Goal: Communication & Community: Share content

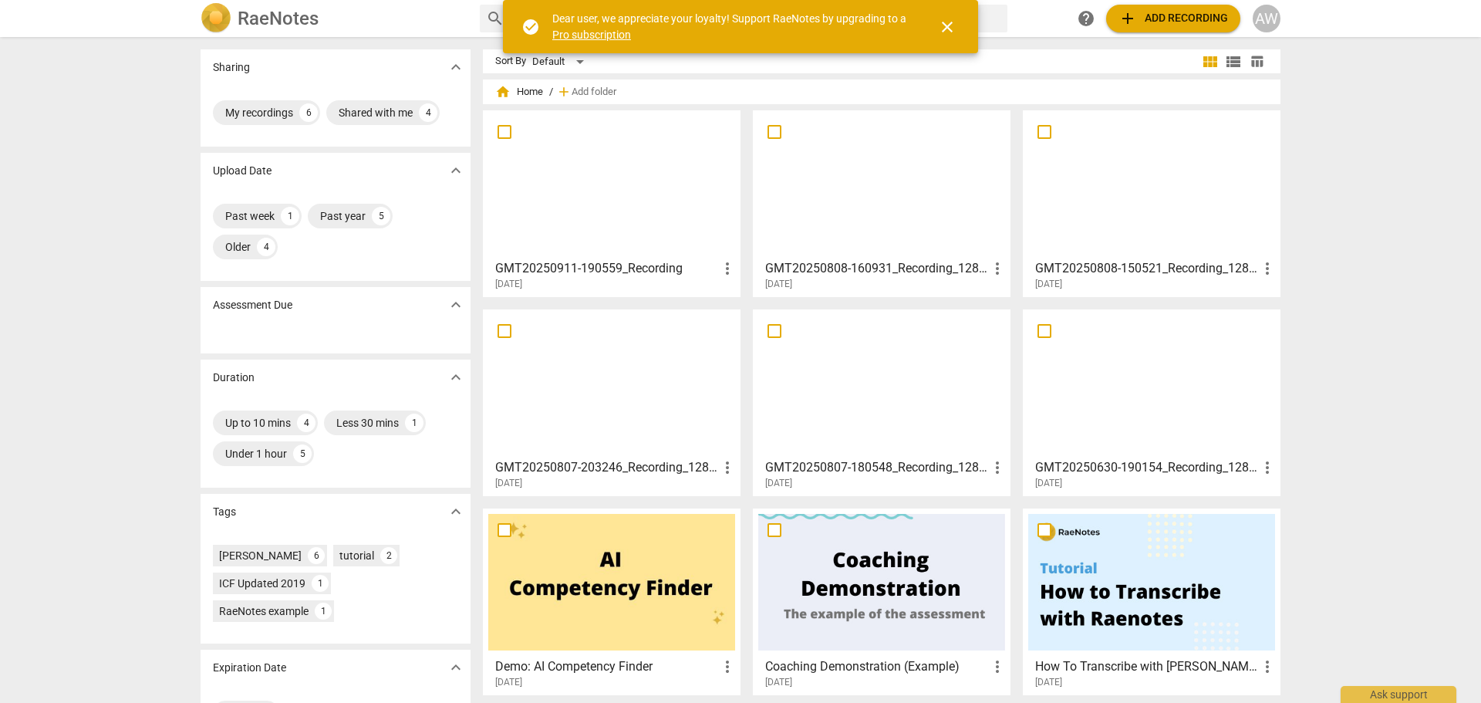
click at [593, 197] on div at bounding box center [611, 184] width 247 height 137
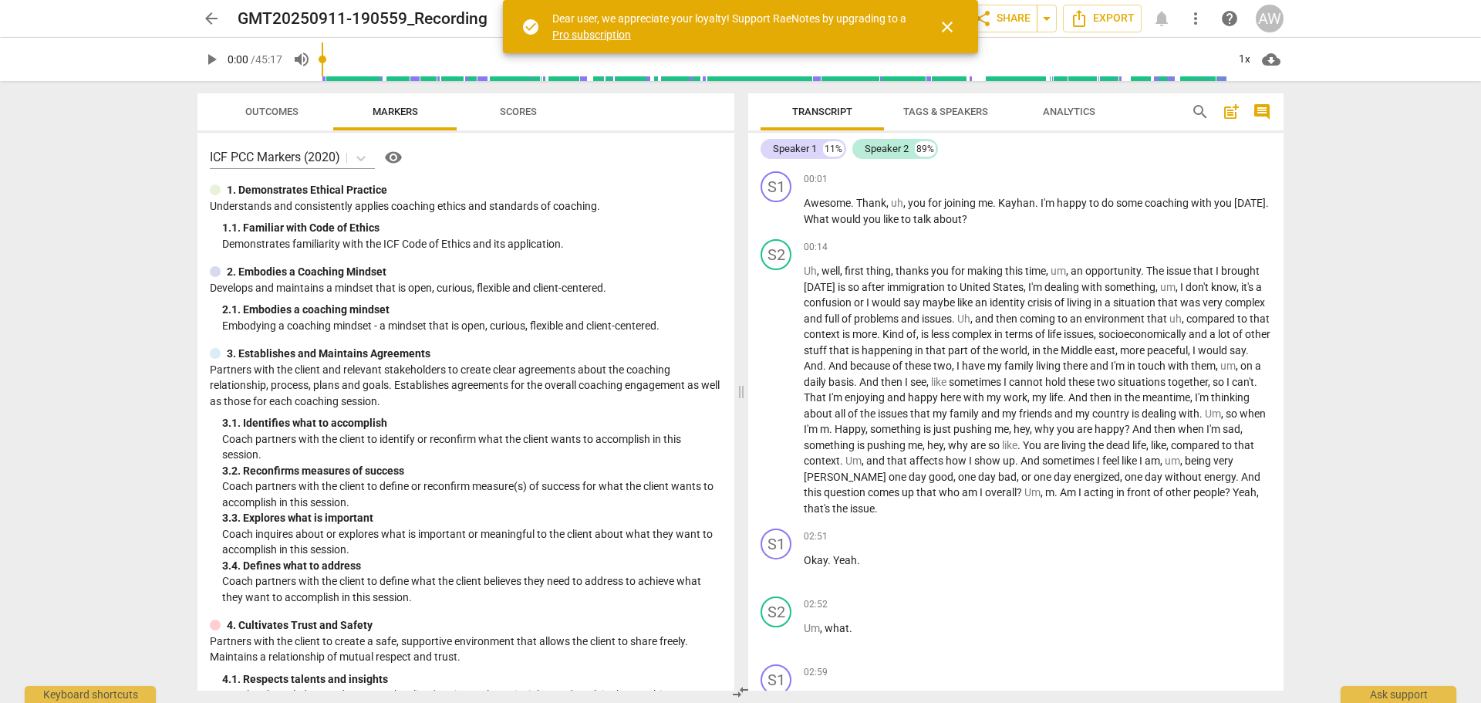
click at [952, 24] on span "close" at bounding box center [947, 27] width 19 height 19
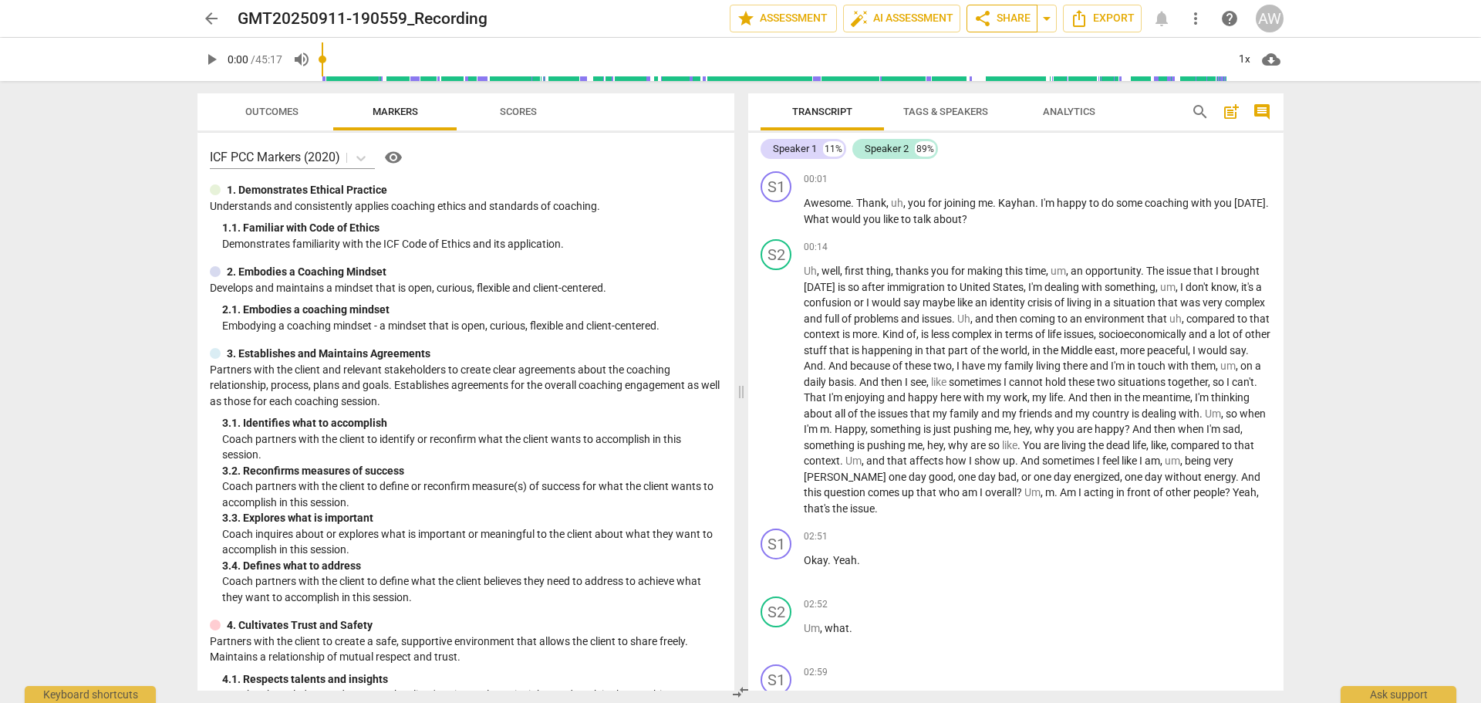
click at [1007, 19] on span "share Share" at bounding box center [1002, 18] width 57 height 19
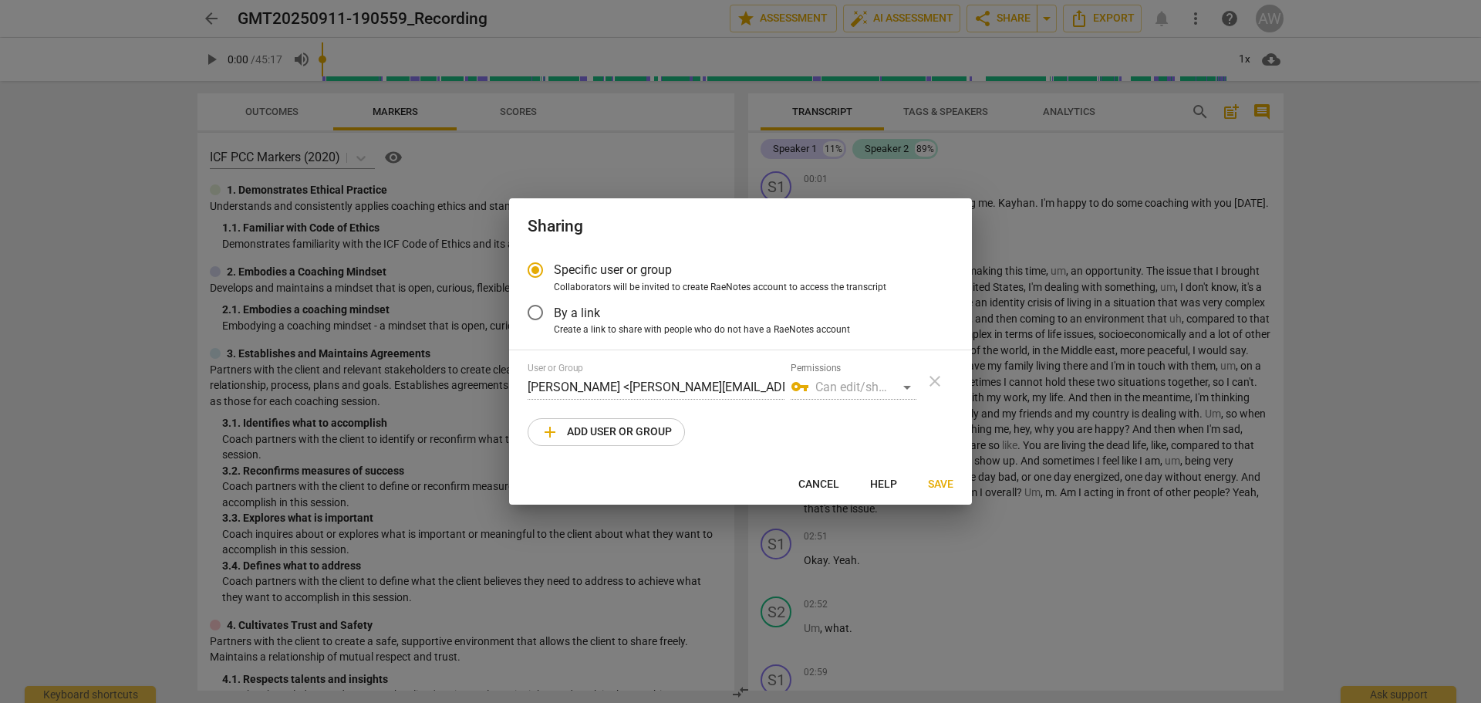
click at [621, 424] on span "add Add user or group" at bounding box center [606, 432] width 131 height 19
radio input "false"
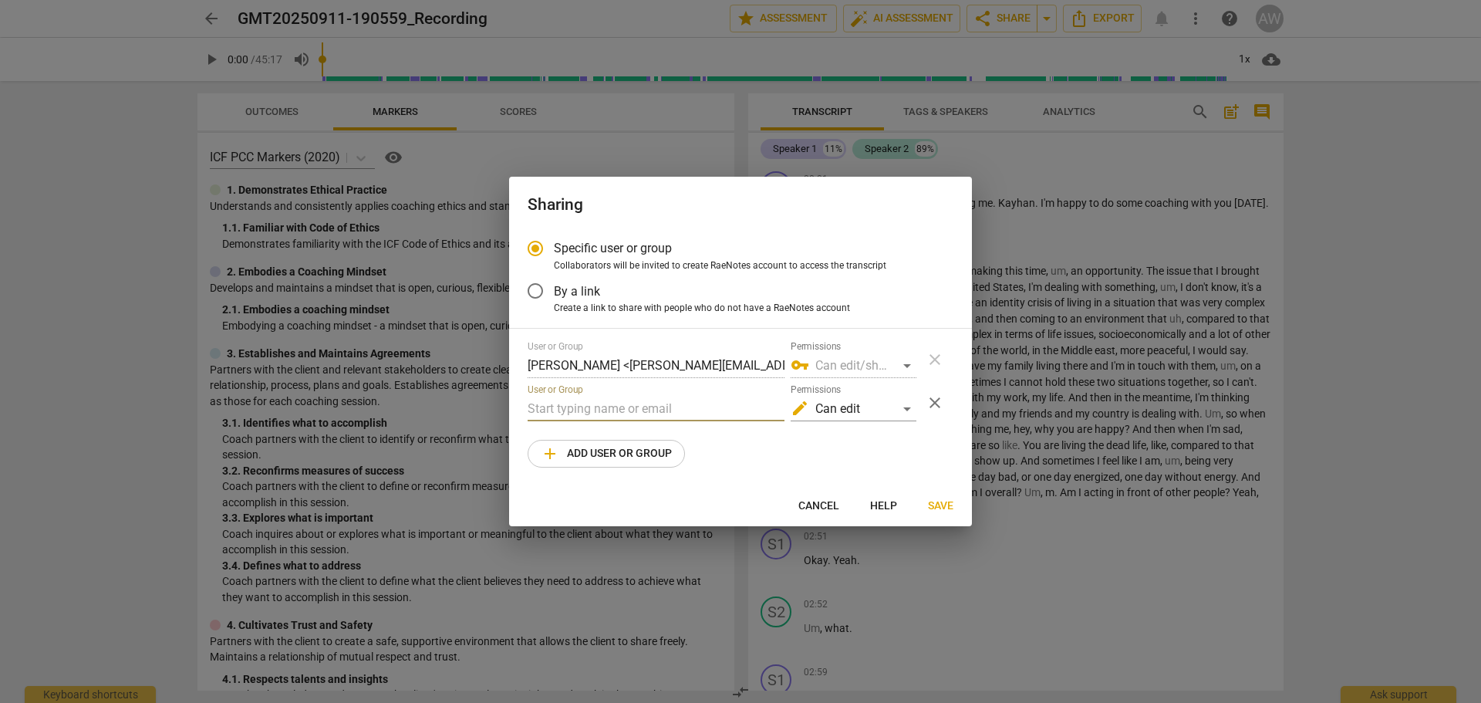
click at [556, 410] on input "text" at bounding box center [656, 409] width 257 height 25
paste input "[PERSON_NAME][EMAIL_ADDRESS][DOMAIN_NAME]"
type input "[PERSON_NAME][EMAIL_ADDRESS][DOMAIN_NAME]"
click at [947, 504] on span "Save" at bounding box center [940, 505] width 25 height 15
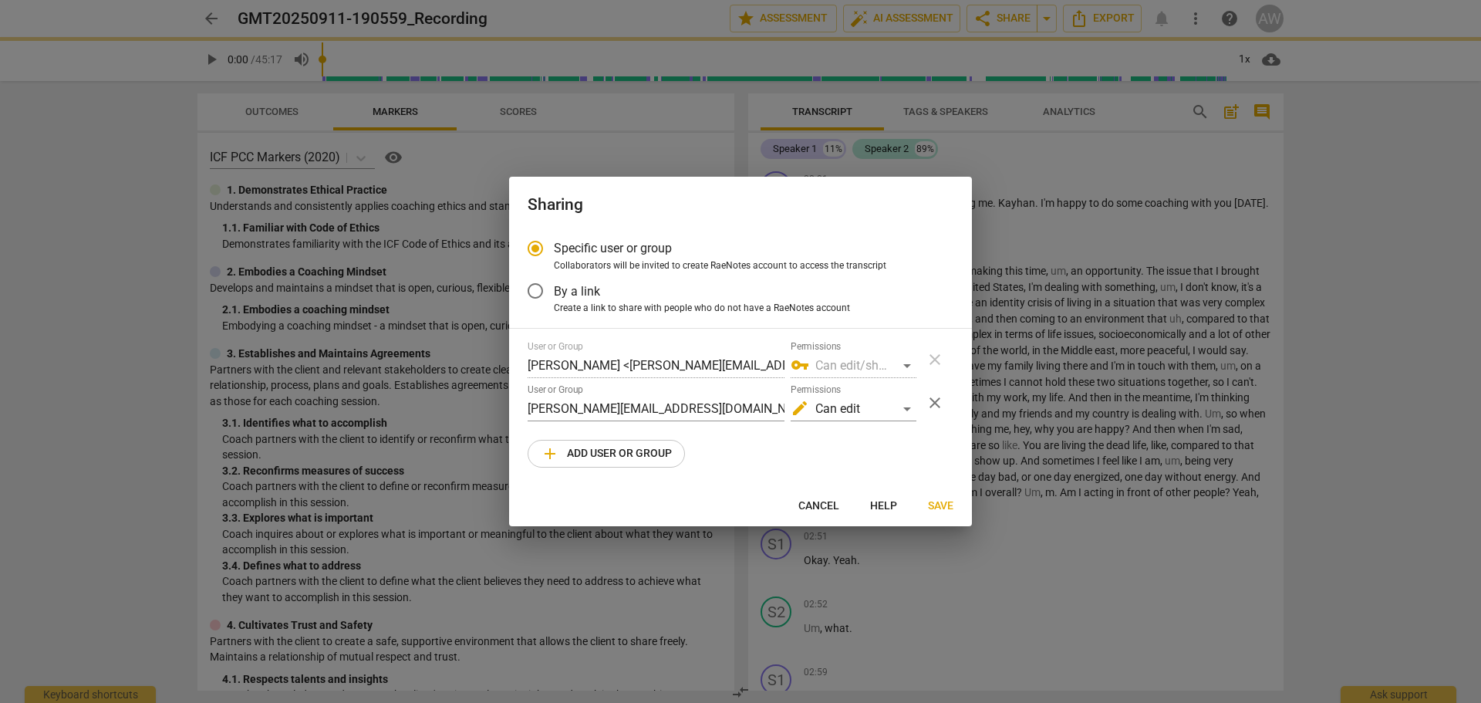
radio input "false"
type input "[PERSON_NAME] <[PERSON_NAME][EMAIL_ADDRESS][DOMAIN_NAME]>"
